Goal: Check status: Check status

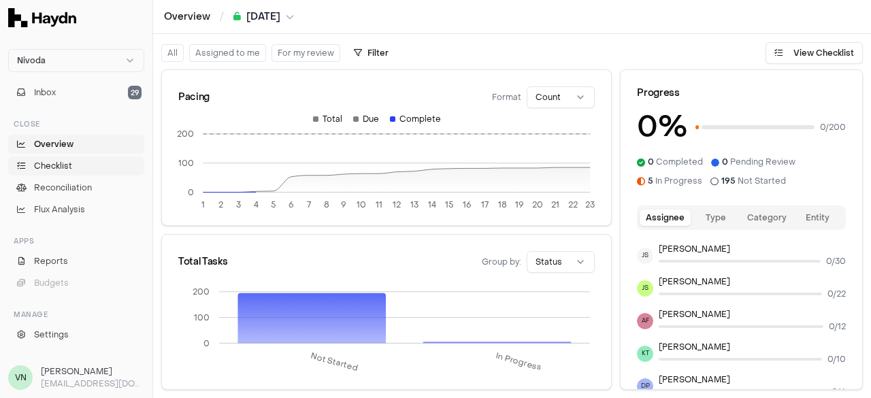
click at [44, 168] on span "Checklist" at bounding box center [53, 166] width 38 height 12
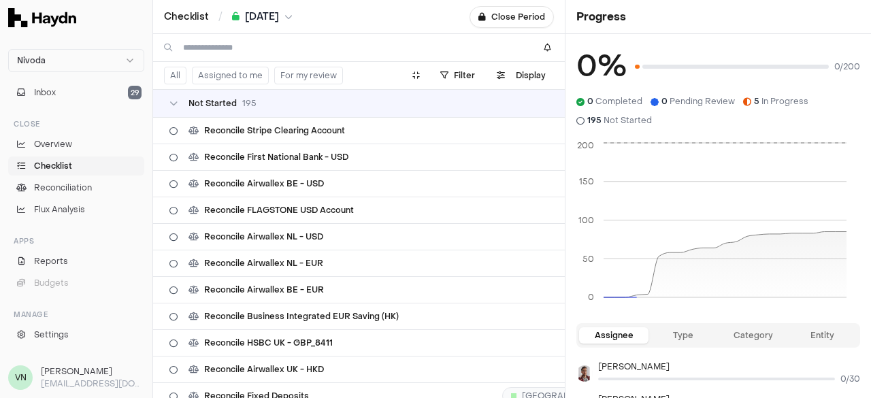
click at [241, 78] on button "Assigned to me" at bounding box center [230, 76] width 77 height 18
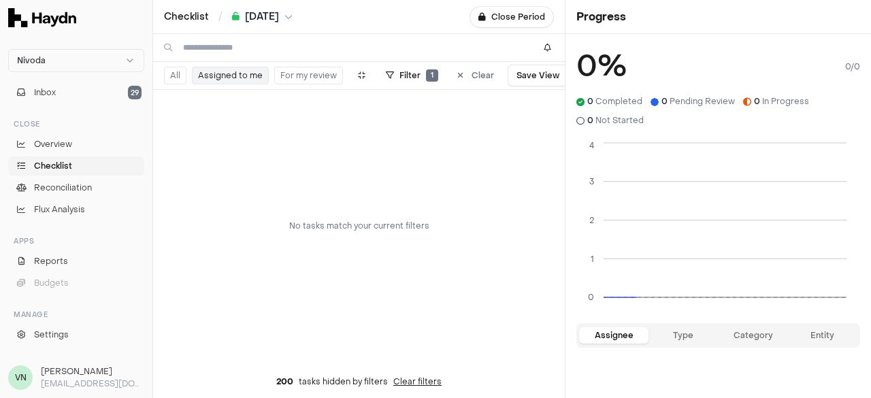
click at [279, 18] on span "[DATE]" at bounding box center [262, 17] width 34 height 14
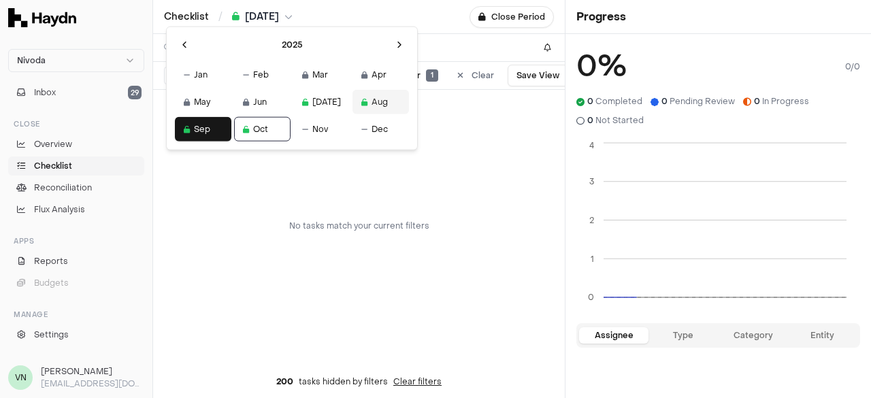
click at [353, 101] on button "Aug" at bounding box center [381, 102] width 56 height 25
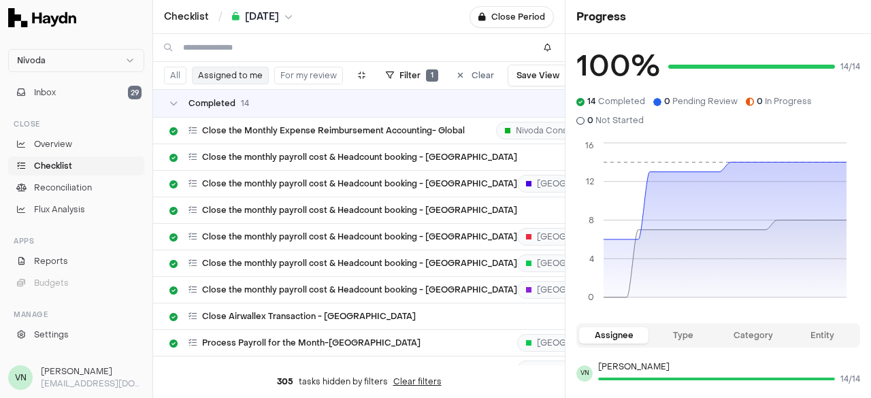
click at [279, 21] on span "[DATE]" at bounding box center [262, 17] width 34 height 14
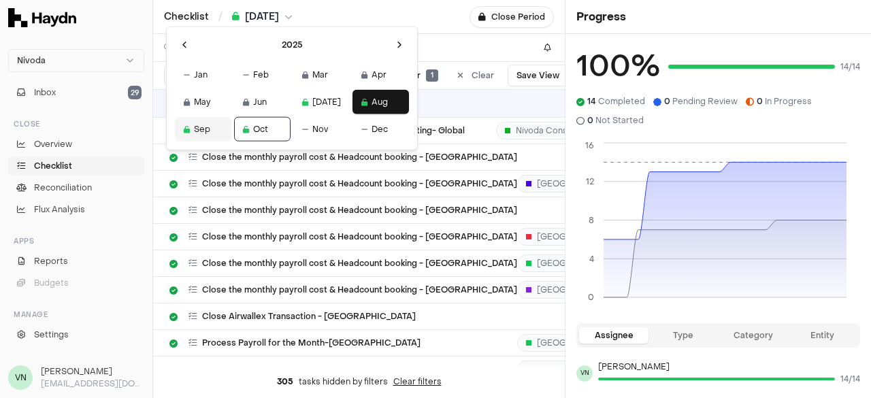
click at [189, 133] on button "Sep" at bounding box center [203, 129] width 56 height 25
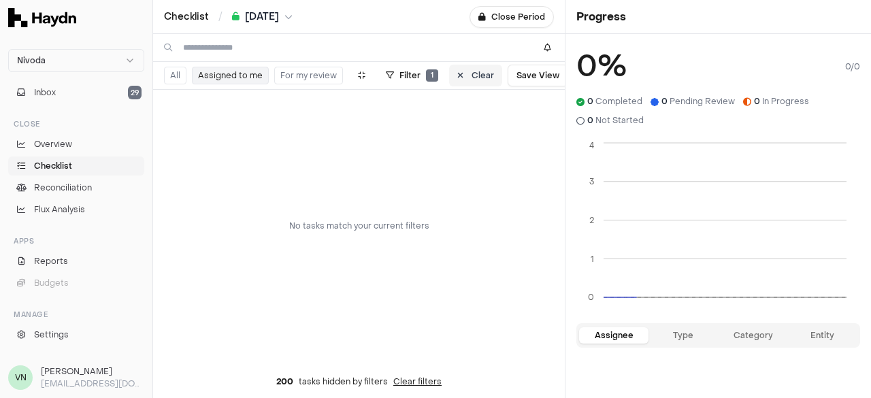
click at [461, 74] on button "Clear" at bounding box center [475, 76] width 53 height 22
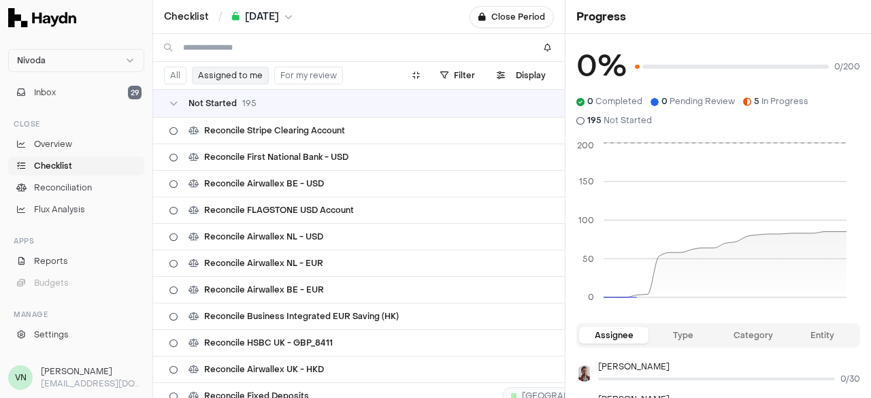
click at [197, 74] on button "Assigned to me" at bounding box center [230, 76] width 77 height 18
